Goal: Task Accomplishment & Management: Complete application form

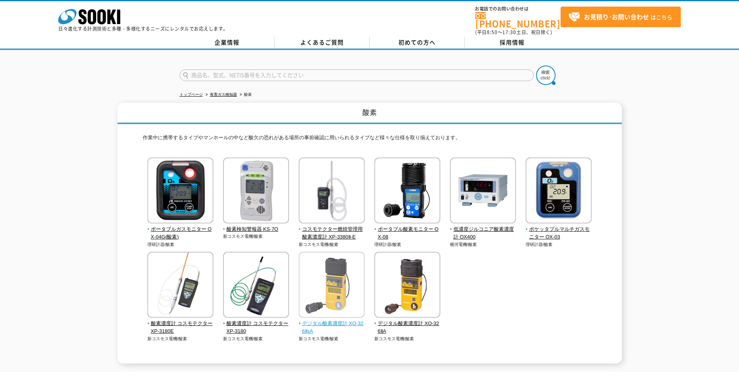
click at [358, 323] on span "デジタル酸素濃度計 XO-326ⅡsA" at bounding box center [332, 328] width 66 height 16
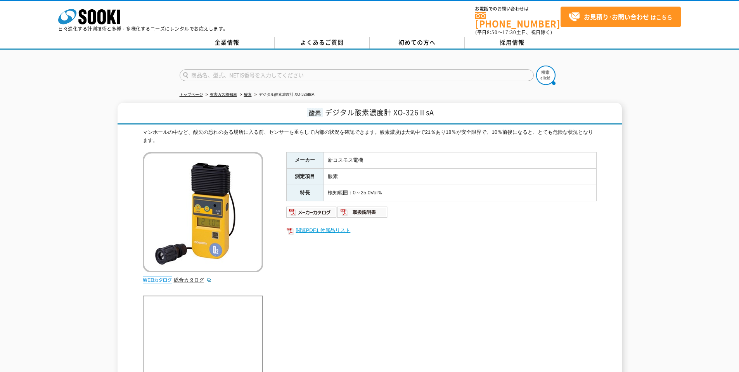
click at [339, 225] on link "関連PDF1 付属品リスト" at bounding box center [441, 230] width 310 height 10
click at [335, 225] on link "関連PDF1 付属品リスト" at bounding box center [441, 230] width 310 height 10
click at [375, 206] on img at bounding box center [362, 212] width 51 height 12
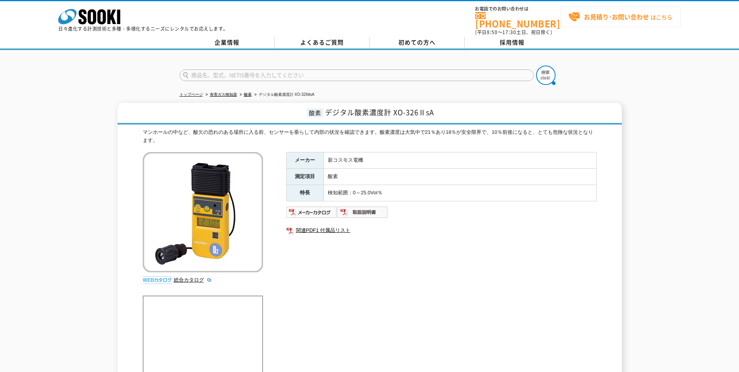
click at [640, 18] on strong "お見積り･お問い合わせ" at bounding box center [616, 16] width 65 height 9
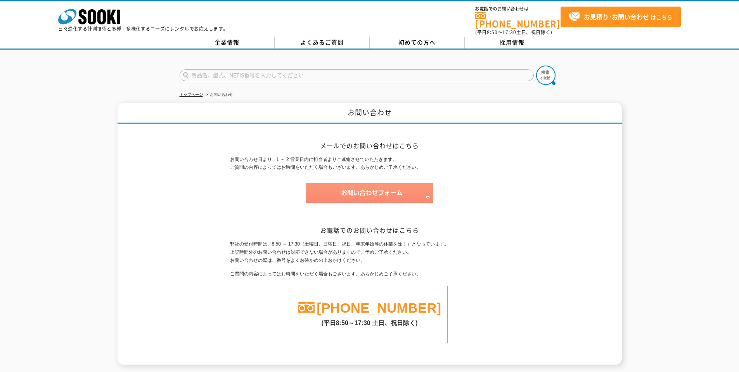
click at [364, 192] on img at bounding box center [370, 193] width 128 height 20
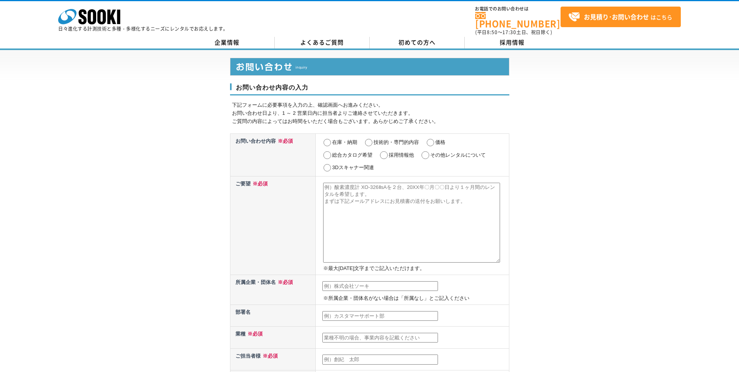
click at [347, 140] on label "在庫・納期" at bounding box center [344, 142] width 25 height 6
click at [332, 140] on input "在庫・納期" at bounding box center [327, 143] width 10 height 8
radio input "true"
click at [435, 139] on input "価格" at bounding box center [431, 143] width 10 height 8
radio input "true"
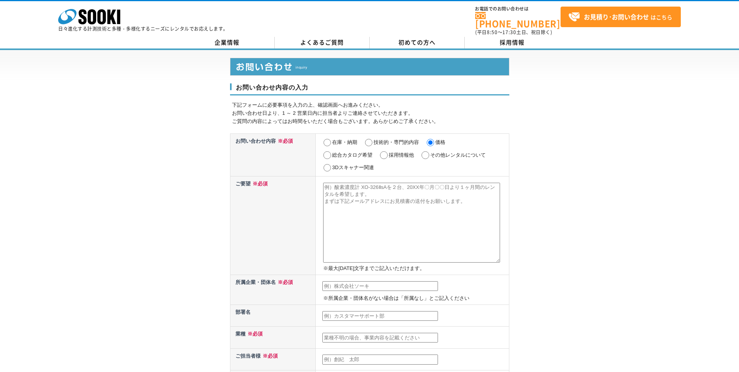
click at [442, 152] on label "その他レンタルについて" at bounding box center [457, 155] width 55 height 6
click at [430, 151] on input "その他レンタルについて" at bounding box center [426, 155] width 10 height 8
radio input "true"
click at [439, 139] on label "価格" at bounding box center [440, 142] width 10 height 6
click at [435, 139] on input "価格" at bounding box center [431, 143] width 10 height 8
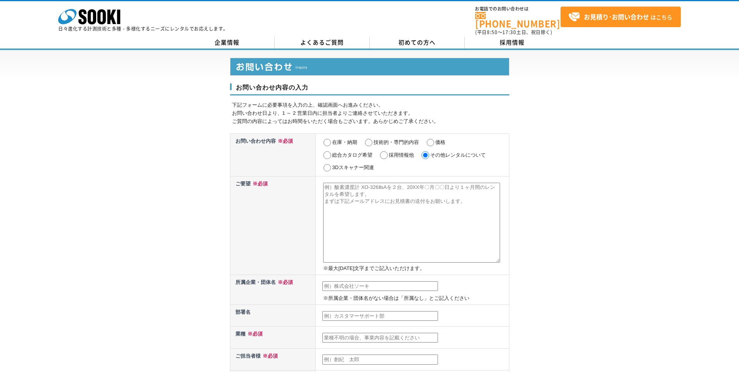
radio input "true"
click at [384, 183] on textarea at bounding box center [411, 223] width 177 height 80
click at [398, 206] on textarea "見積依頼となります。" at bounding box center [411, 223] width 177 height 80
click at [397, 198] on textarea "見積依頼となります。" at bounding box center [411, 223] width 177 height 80
paste textarea "デジタル酸素濃度計 XO-326ⅡsA"
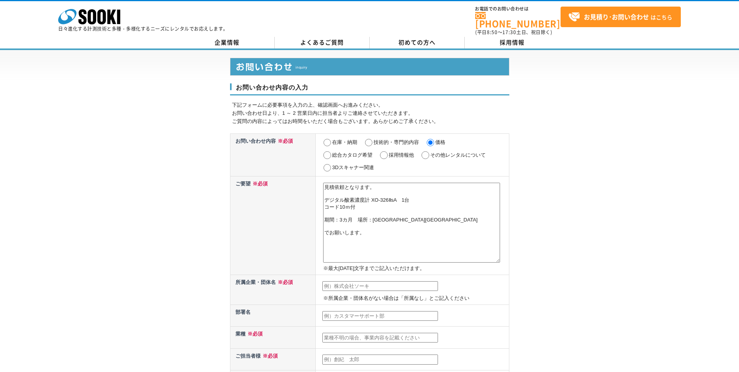
type textarea "見積依頼となります。 デジタル酸素濃度計 XO-326ⅡsA　1台 コード10ｍ付 期間：3カ月　場所：札幌市北区 でお願いします。"
click at [428, 285] on input "text" at bounding box center [380, 286] width 116 height 10
type input "レンタコム北海道"
type input "シンヤ"
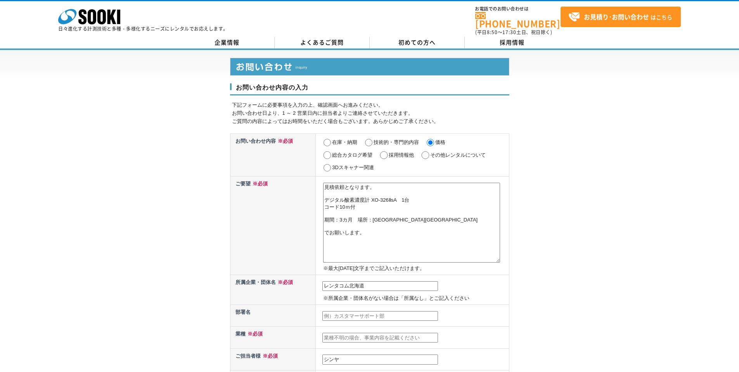
type input "s0666takano@katagiri-g.com"
type input "060"
select select "1"
type input "札幌市中央区南一条東"
type input "7-2-4"
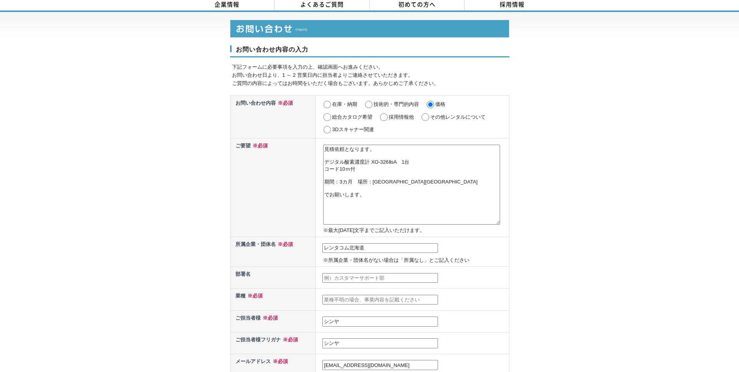
click at [368, 273] on input "text" at bounding box center [380, 278] width 116 height 10
type input "建設法人事業部"
click at [361, 288] on td at bounding box center [412, 299] width 193 height 22
click at [363, 295] on input "text" at bounding box center [380, 300] width 116 height 10
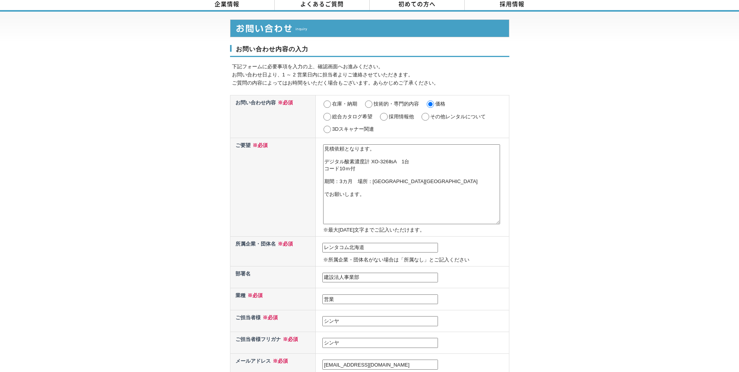
type input "営"
type input "レ"
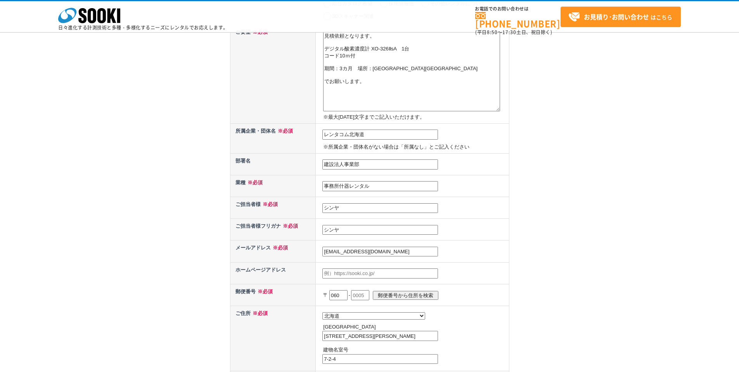
scroll to position [116, 0]
type input "事務所什器レンタル"
drag, startPoint x: 345, startPoint y: 210, endPoint x: 307, endPoint y: 208, distance: 37.7
click at [307, 208] on tr "ご担当者様 ※必須 シンヤ" at bounding box center [369, 208] width 279 height 22
type input "タ"
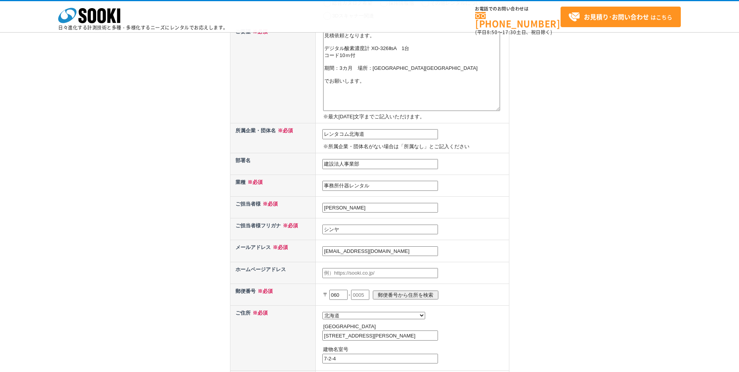
type input "髙"
type input "た"
type input "高野　慎也"
drag, startPoint x: 349, startPoint y: 231, endPoint x: 312, endPoint y: 231, distance: 37.3
click at [313, 230] on tr "ご担当者様フリガナ ※必須 シンヤ" at bounding box center [369, 229] width 279 height 22
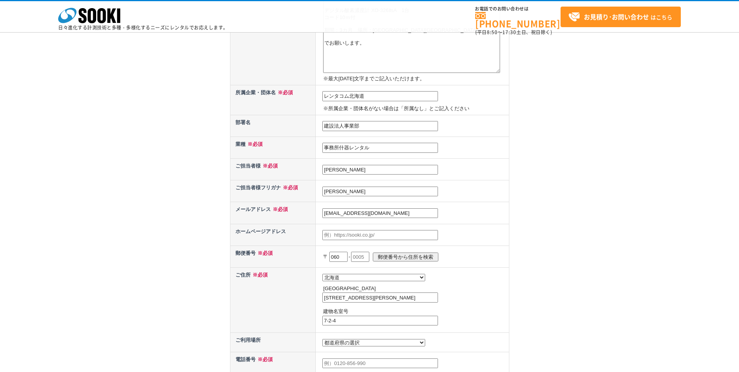
scroll to position [154, 0]
type input "タカノ　シンヤ"
click at [369, 258] on input "text" at bounding box center [360, 256] width 18 height 10
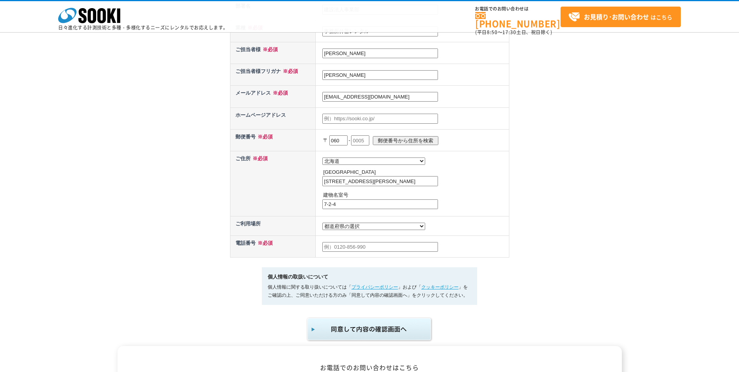
scroll to position [271, 0]
click at [359, 229] on select "都道府県の選択 利用場所未定 北海道 青森県 岩手県 宮城県 秋田県 山形県 福島県 茨城県 栃木県 群馬県 埼玉県 千葉県 東京都 神奈川県 新潟県 富山県…" at bounding box center [373, 225] width 103 height 7
select select "1"
click at [322, 224] on select "都道府県の選択 利用場所未定 北海道 青森県 岩手県 宮城県 秋田県 山形県 福島県 茨城県 栃木県 群馬県 埼玉県 千葉県 東京都 神奈川県 新潟県 富山県…" at bounding box center [373, 225] width 103 height 7
click at [349, 252] on input "text" at bounding box center [380, 247] width 116 height 10
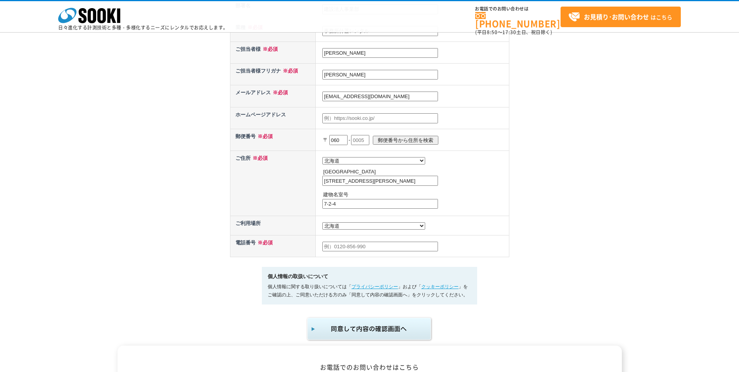
type input "0112222880"
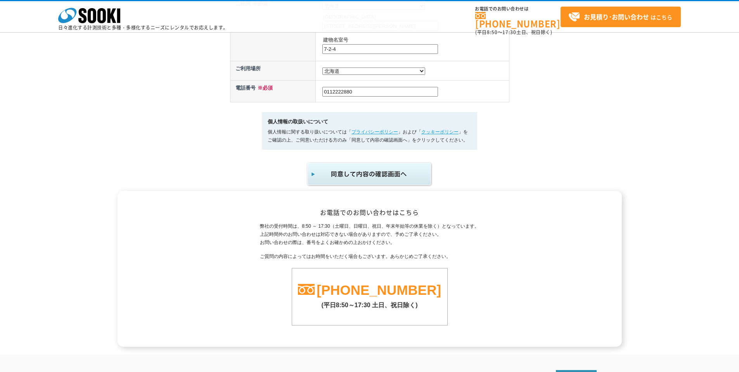
scroll to position [426, 0]
click at [399, 183] on img "submit" at bounding box center [369, 174] width 127 height 26
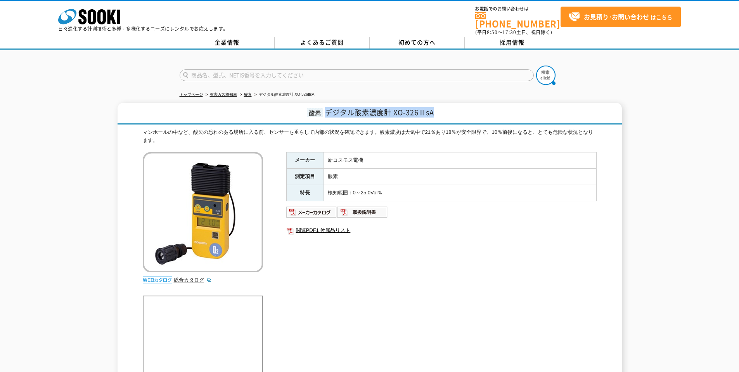
drag, startPoint x: 327, startPoint y: 110, endPoint x: 446, endPoint y: 110, distance: 118.8
click at [446, 110] on h1 "酸素 デジタル酸素濃度計 XO-326ⅡsA" at bounding box center [370, 114] width 504 height 22
copy span "デジタル酸素濃度計 XO-326ⅡsA"
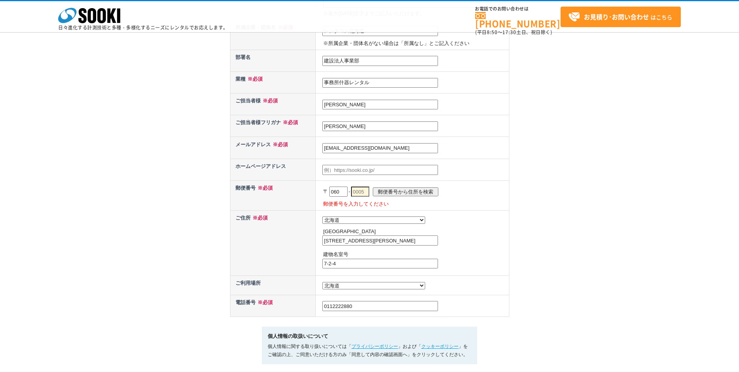
click at [369, 193] on input "text" at bounding box center [360, 192] width 18 height 10
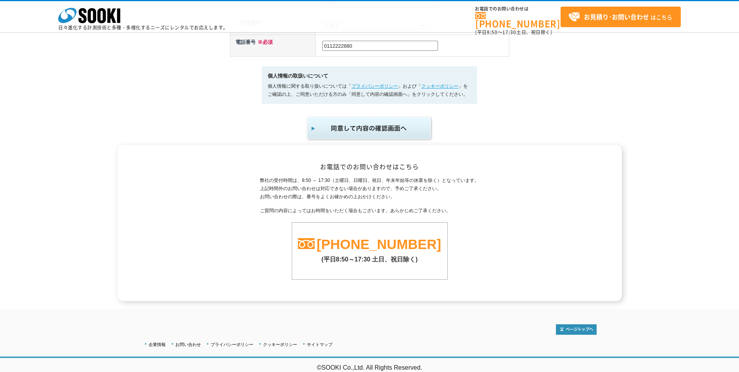
type input "0051"
click at [390, 134] on img "submit" at bounding box center [369, 129] width 127 height 26
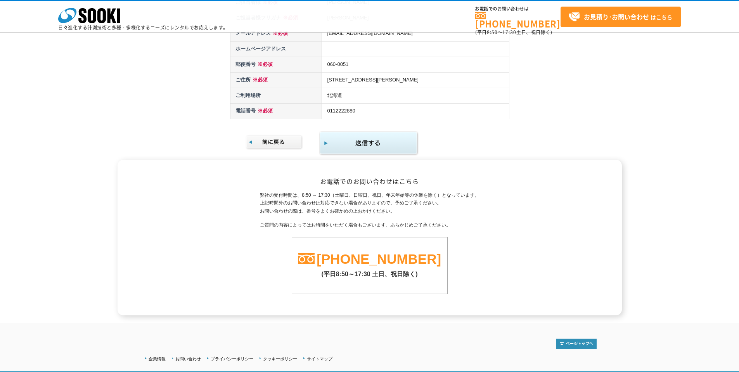
scroll to position [242, 0]
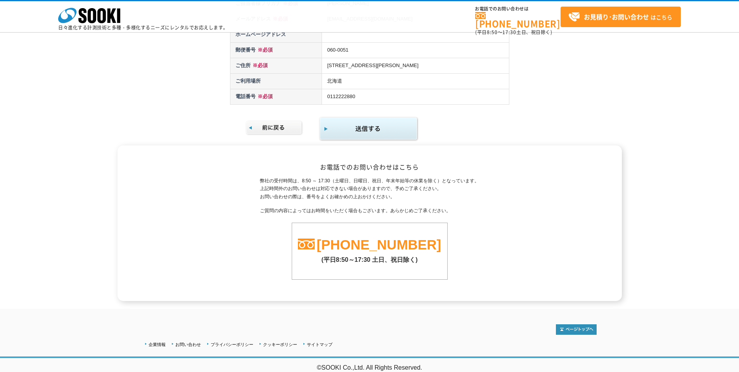
click at [373, 126] on img "submit" at bounding box center [369, 128] width 100 height 25
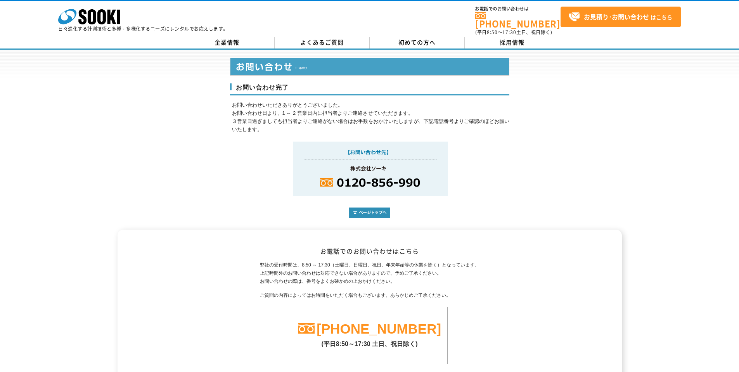
scroll to position [80, 0]
